Goal: Task Accomplishment & Management: Manage account settings

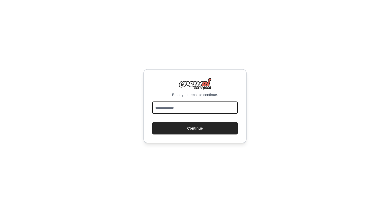
click at [181, 107] on input "email" at bounding box center [195, 108] width 86 height 12
type input "*"
type input "**********"
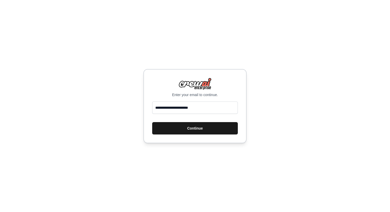
click at [194, 131] on button "Continue" at bounding box center [195, 128] width 86 height 12
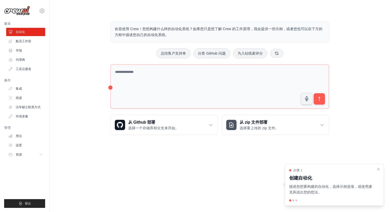
click at [355, 105] on div "欢迎使用 Crew！您想构建什么样的自动化系统？如果您只是想了解 Crew 的工作原理，我会提供一些示例，或者您也可以在下方的方框中描述您自己的自动化系统。 …" at bounding box center [220, 78] width 324 height 130
click at [293, 201] on div at bounding box center [293, 201] width 2 height 2
click at [358, 186] on font "描述您想要构建的自动化，选择示例选项，或使用麦克风说出您的想法。" at bounding box center [330, 190] width 83 height 10
click at [294, 200] on div at bounding box center [293, 201] width 2 height 2
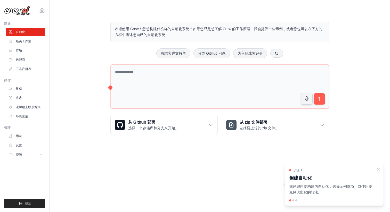
click at [214, 169] on body "yuyingwang925@outlook.com 设置 建造 自动化 船员工作室" at bounding box center [195, 106] width 390 height 212
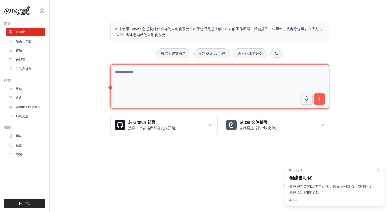
click at [202, 71] on textarea at bounding box center [219, 86] width 219 height 45
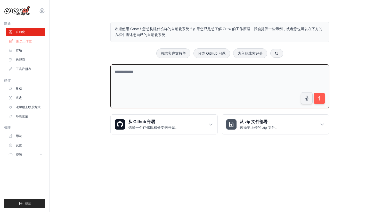
click at [31, 39] on link "船员工作室" at bounding box center [26, 41] width 39 height 8
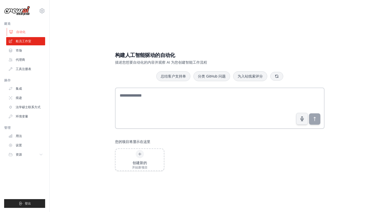
click at [27, 29] on link "自动化" at bounding box center [26, 32] width 39 height 8
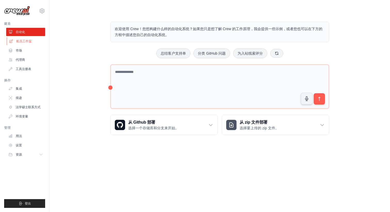
click at [27, 40] on font "船员工作室" at bounding box center [23, 41] width 15 height 4
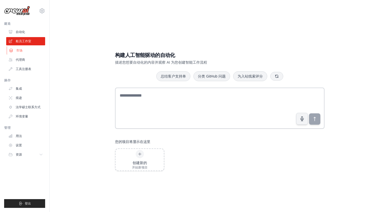
click at [27, 50] on link "市场" at bounding box center [26, 50] width 39 height 8
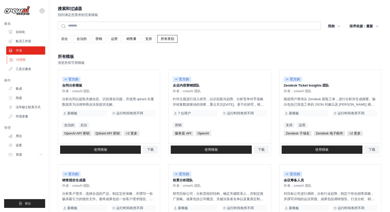
click at [26, 59] on link "代理商" at bounding box center [26, 60] width 39 height 8
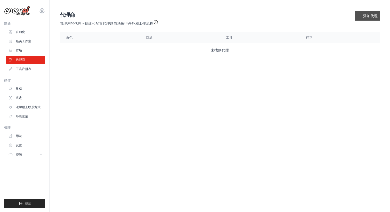
click at [378, 14] on link "添加代理" at bounding box center [367, 15] width 25 height 9
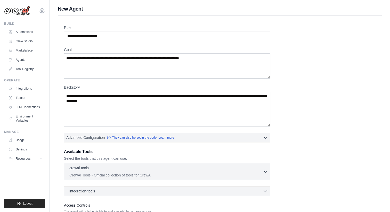
scroll to position [41, 0]
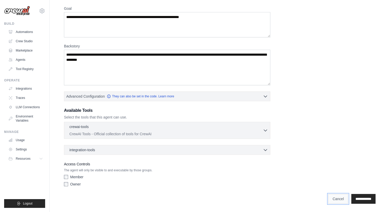
click at [329, 201] on link "Cancel" at bounding box center [338, 199] width 20 height 10
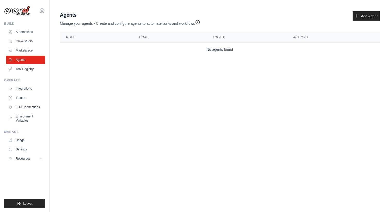
click at [237, 63] on main "Agent Usage Guide To use an agent in your CrewAI project, you can initialize it…" at bounding box center [220, 35] width 340 height 70
click at [31, 67] on link "Tool Registry" at bounding box center [26, 69] width 39 height 8
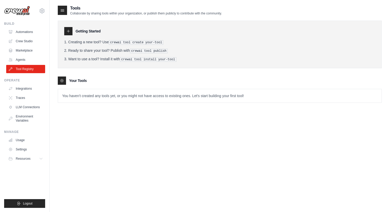
click at [28, 79] on div "Operate" at bounding box center [24, 80] width 41 height 4
click at [28, 88] on link "Integrations" at bounding box center [26, 89] width 39 height 8
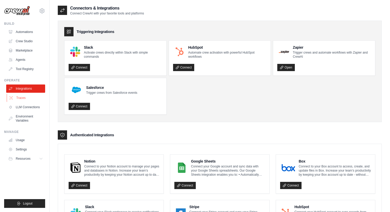
click at [26, 97] on link "Traces" at bounding box center [26, 98] width 39 height 8
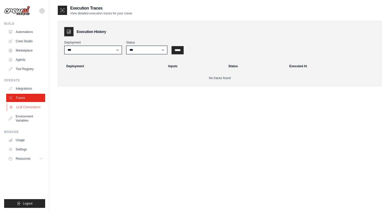
click at [30, 111] on link "LLM Connections" at bounding box center [26, 107] width 39 height 8
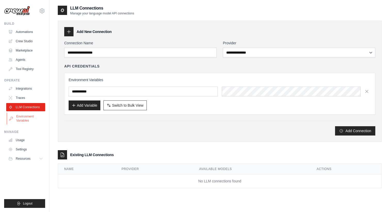
click at [30, 119] on link "Environment Variables" at bounding box center [26, 118] width 39 height 12
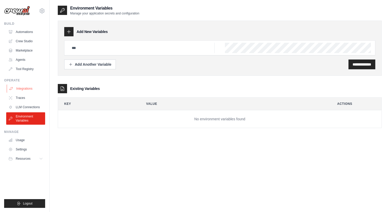
click at [27, 86] on link "Integrations" at bounding box center [26, 89] width 39 height 8
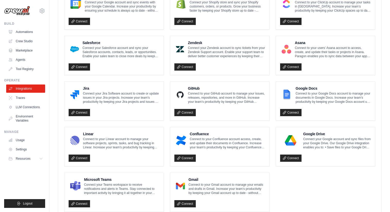
scroll to position [271, 0]
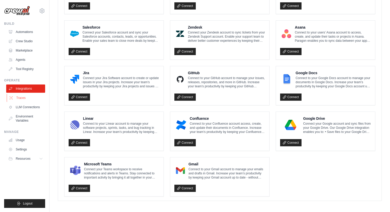
click at [25, 96] on link "Traces" at bounding box center [26, 98] width 39 height 8
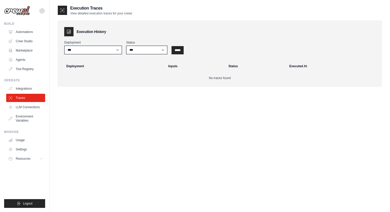
click at [28, 104] on link "LLM Connections" at bounding box center [25, 107] width 39 height 8
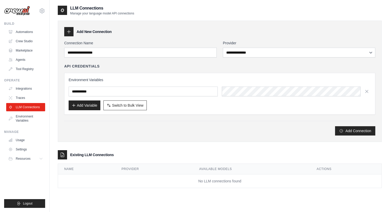
click at [110, 61] on div "**********" at bounding box center [219, 87] width 311 height 95
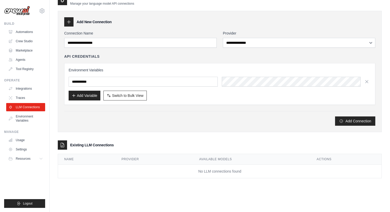
scroll to position [10, 0]
click at [19, 141] on link "Usage" at bounding box center [26, 140] width 39 height 8
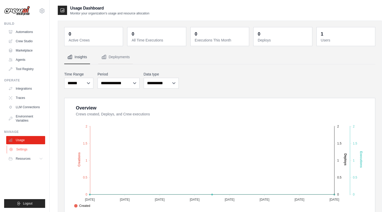
click at [44, 148] on link "Settings" at bounding box center [26, 149] width 39 height 8
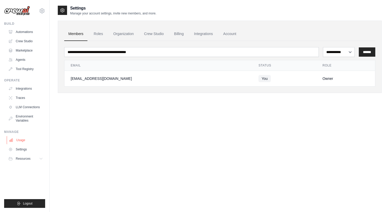
click at [28, 144] on link "Usage" at bounding box center [26, 140] width 39 height 8
